Goal: Find specific page/section: Find specific page/section

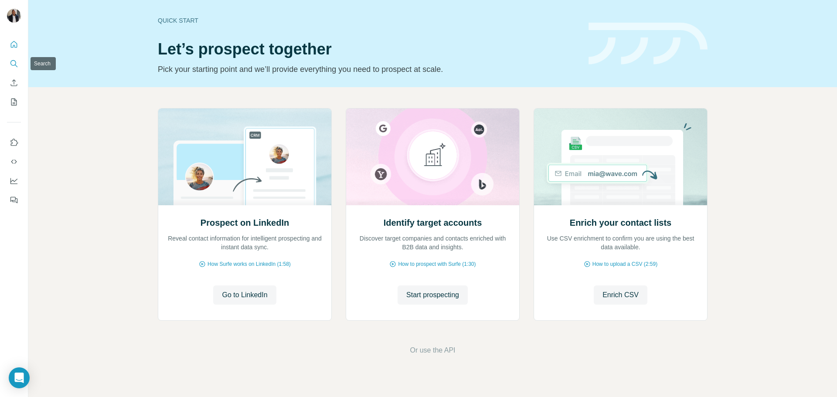
click at [17, 63] on icon "Search" at bounding box center [14, 63] width 9 height 9
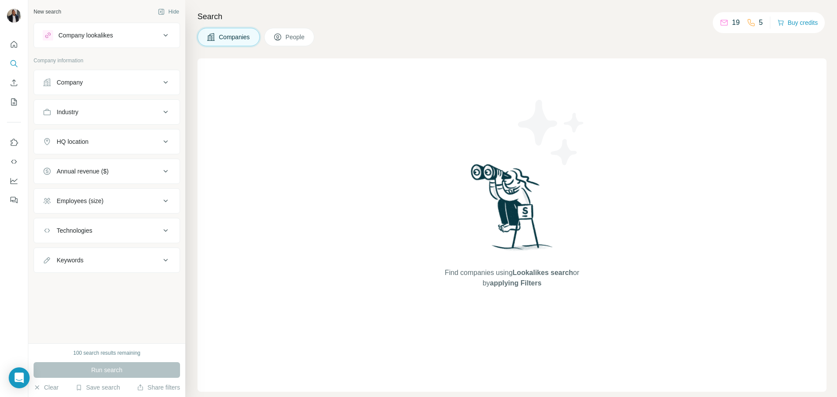
click at [166, 78] on icon at bounding box center [165, 82] width 10 height 10
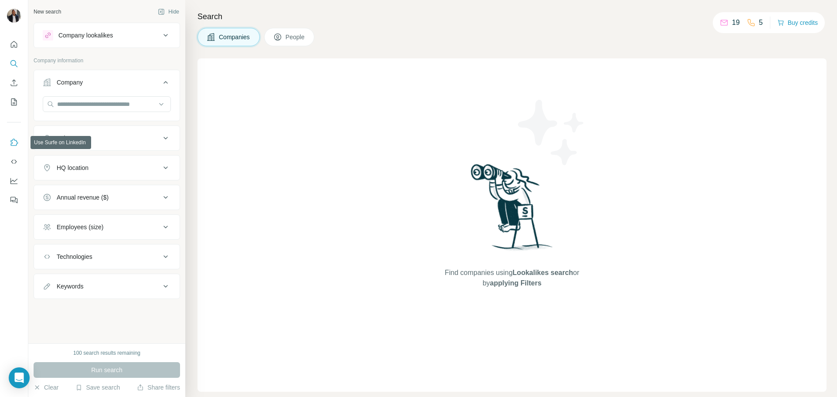
click at [16, 143] on icon "Use Surfe on LinkedIn" at bounding box center [14, 142] width 9 height 9
click at [14, 138] on icon "Use Surfe on LinkedIn" at bounding box center [14, 142] width 9 height 9
